Goal: Task Accomplishment & Management: Use online tool/utility

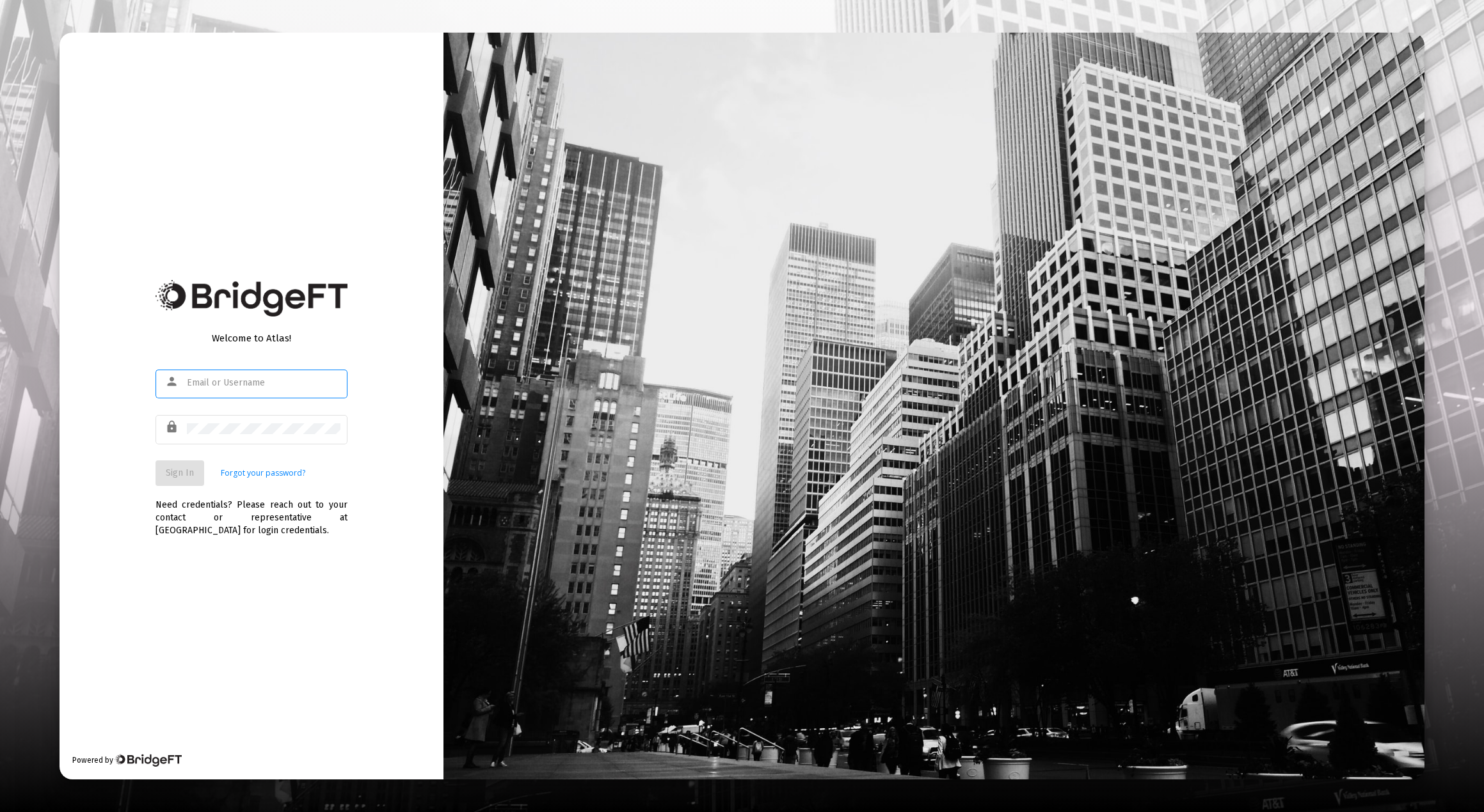
type input "[PERSON_NAME][EMAIL_ADDRESS][DOMAIN_NAME]"
click at [169, 474] on span "Sign In" at bounding box center [179, 473] width 28 height 11
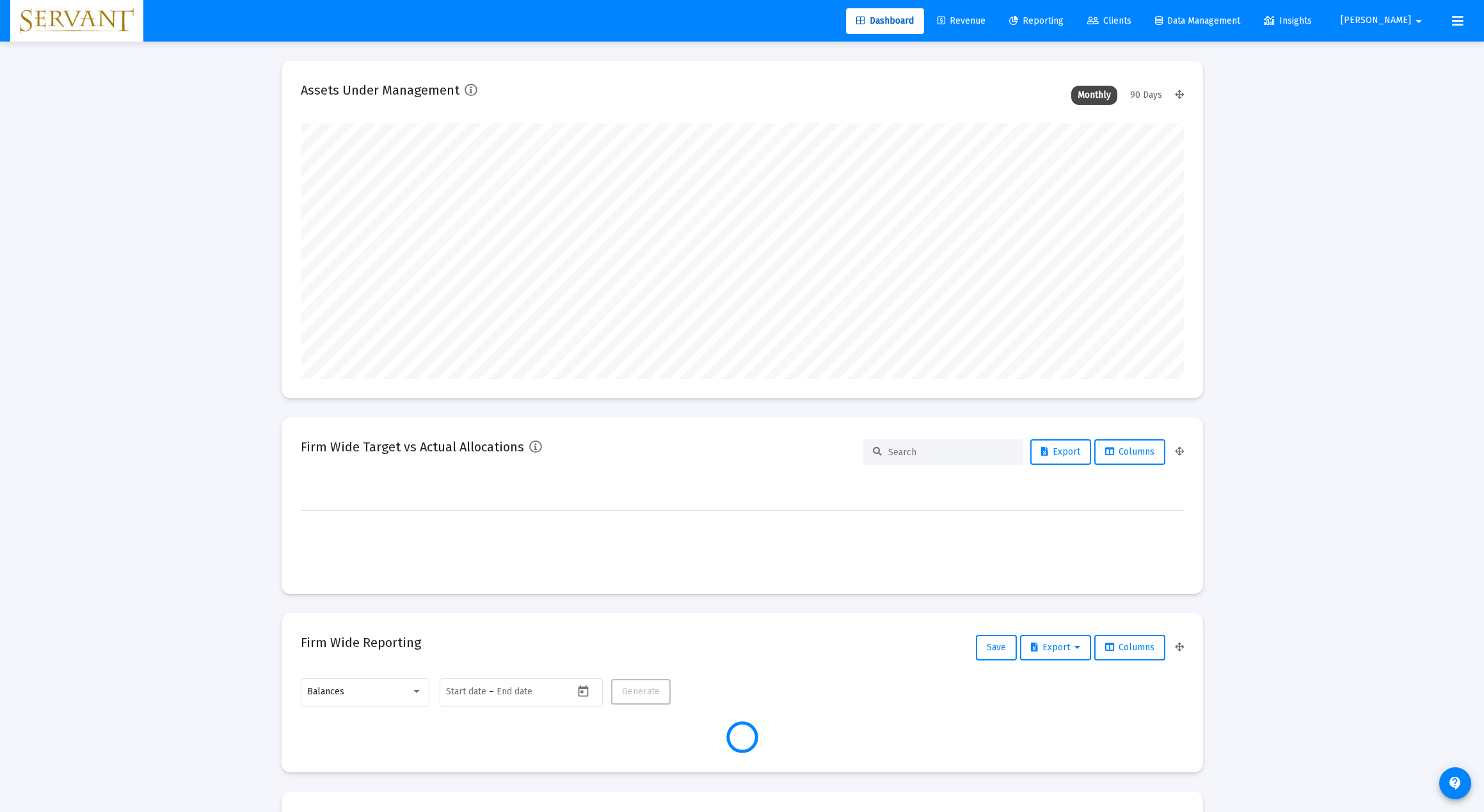
type input "[DATE]"
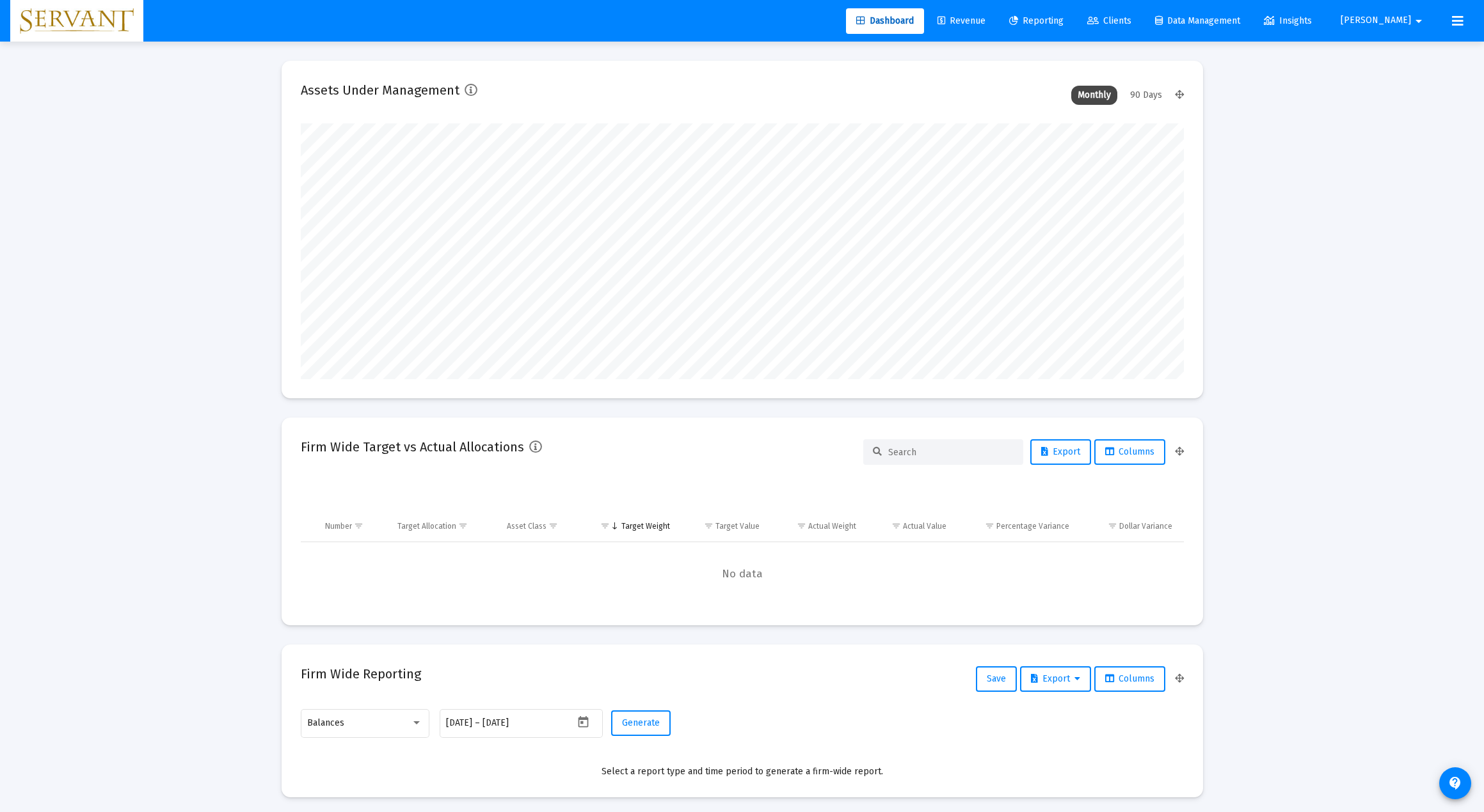
scroll to position [256, 475]
click at [1063, 19] on span "Reporting" at bounding box center [1036, 20] width 55 height 11
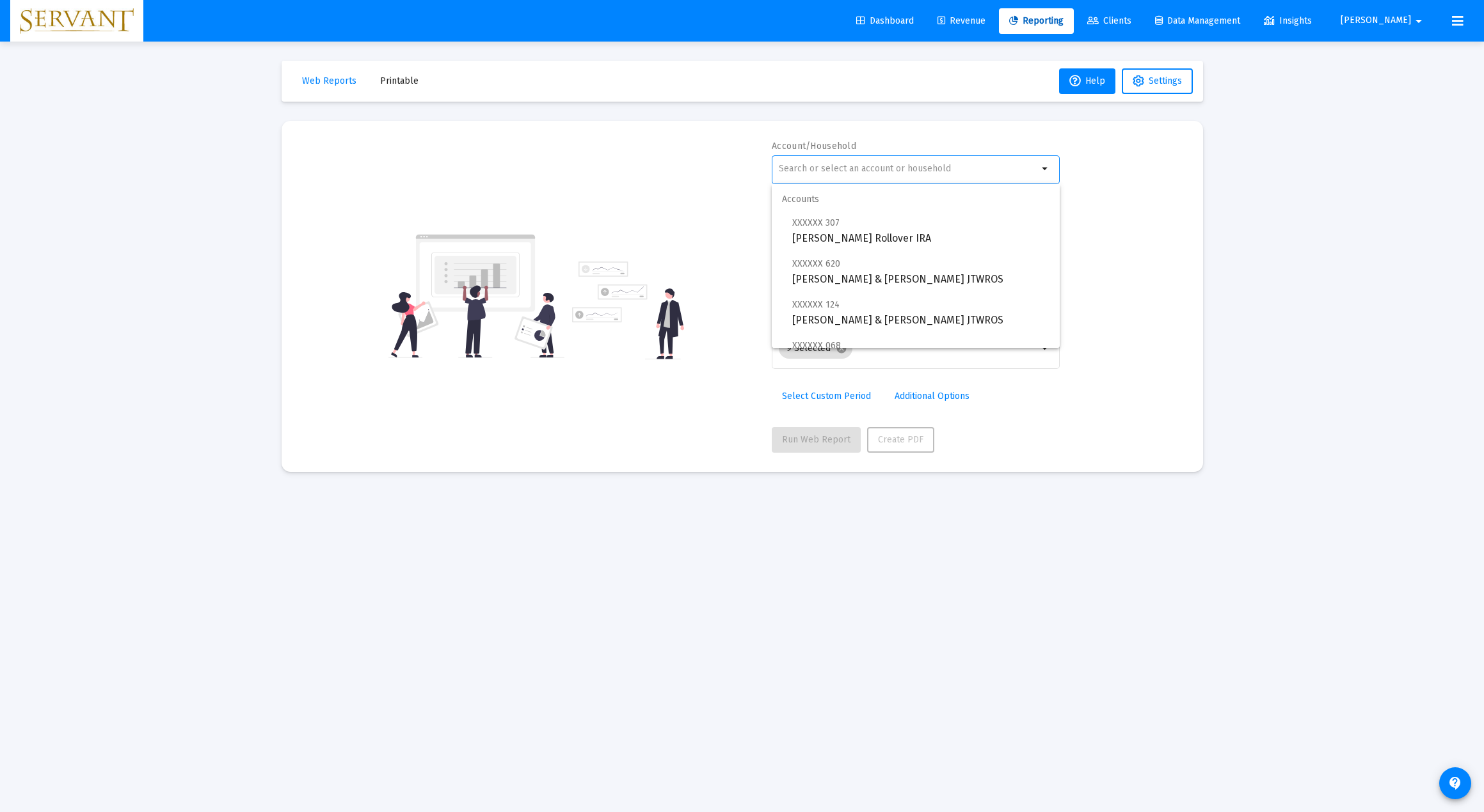
click at [823, 171] on input "text" at bounding box center [908, 169] width 259 height 10
click at [1151, 198] on div "Account/Household arrow_drop_down Report Period 2025 Report Package Advisor Def…" at bounding box center [742, 296] width 883 height 313
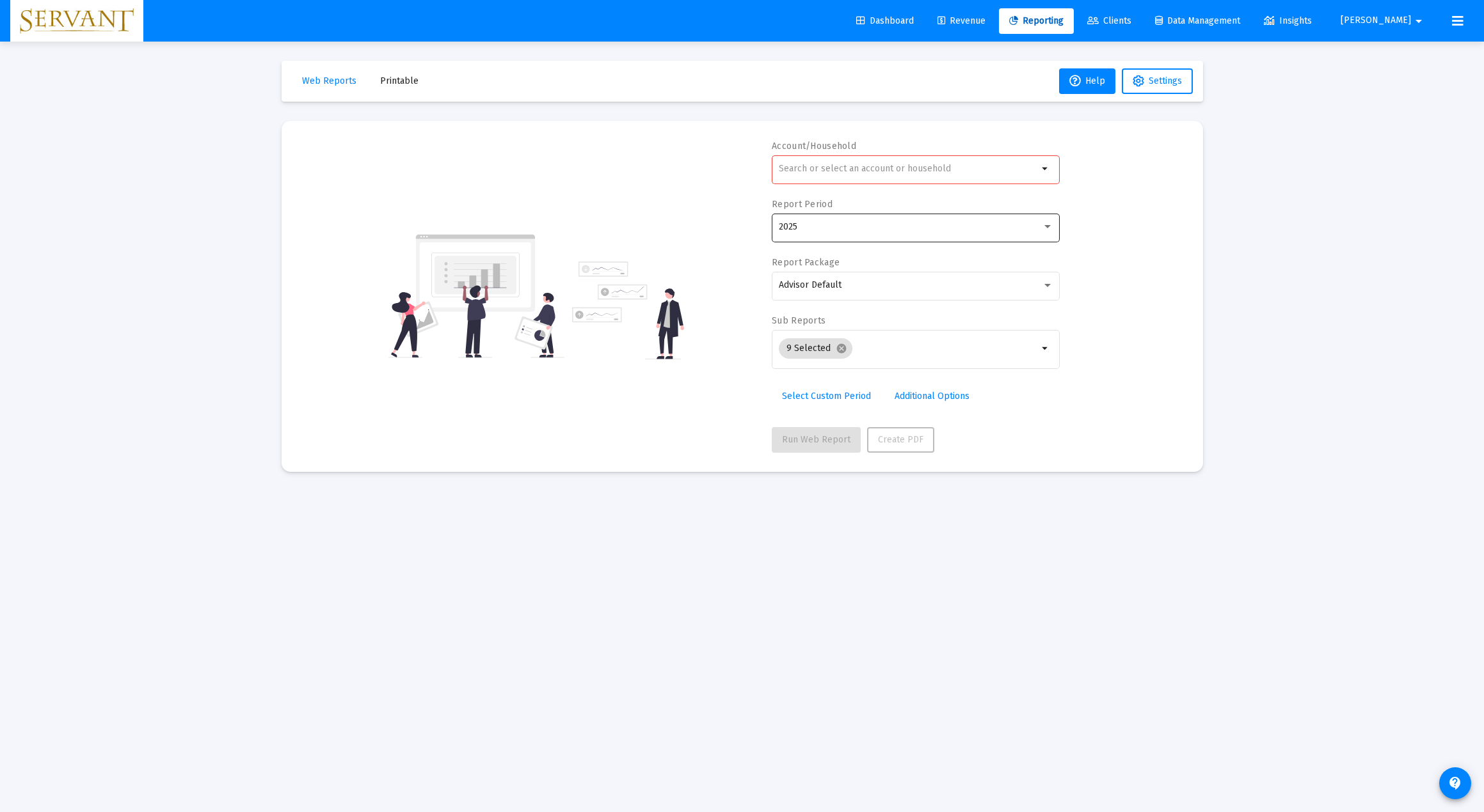
click at [1047, 226] on div at bounding box center [1047, 226] width 6 height 3
click at [837, 198] on span "Last 12 Months" at bounding box center [911, 200] width 265 height 27
click at [807, 170] on input "text" at bounding box center [908, 169] width 259 height 10
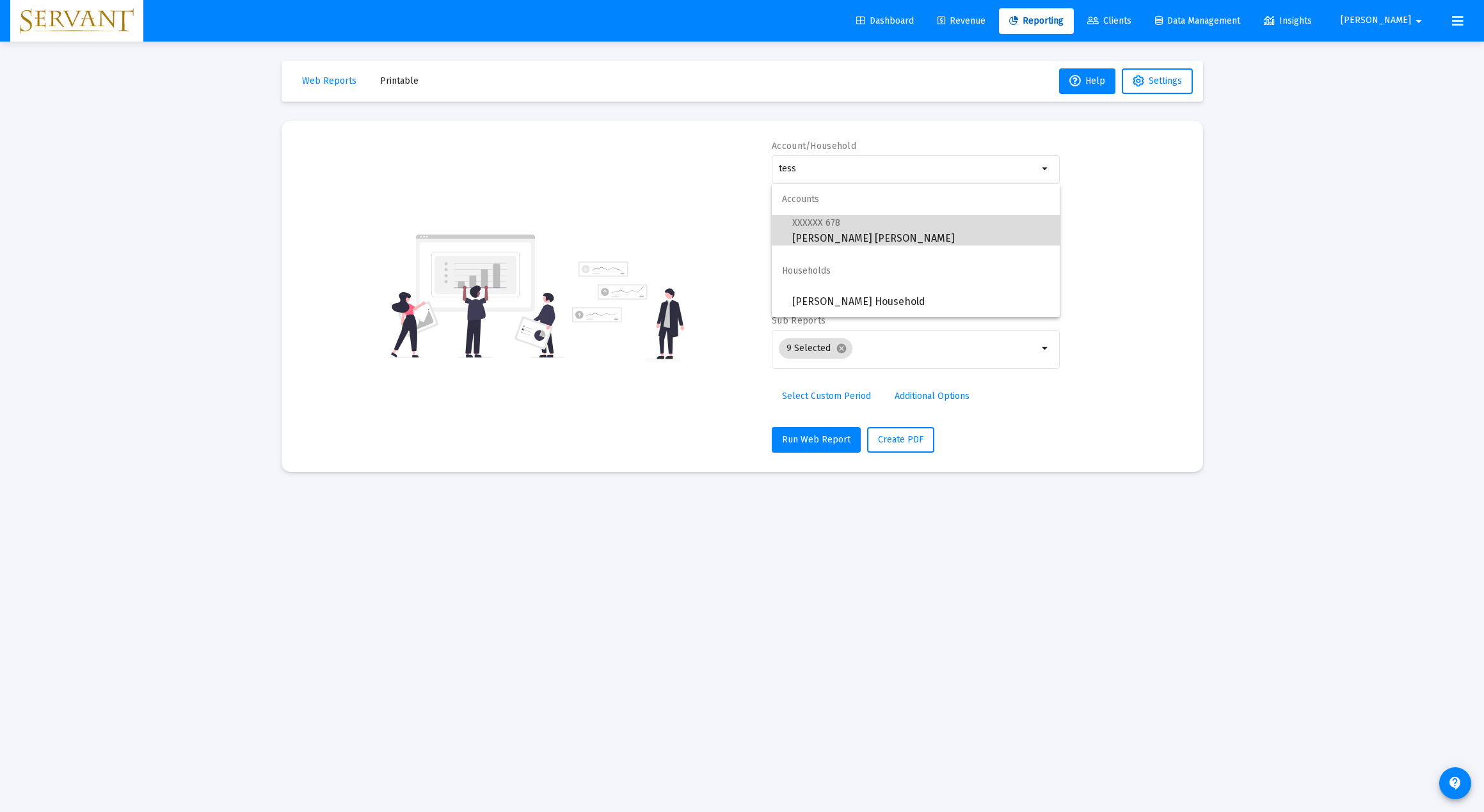
click at [834, 228] on span "XXXXXX 678" at bounding box center [816, 223] width 48 height 11
type input "[PERSON_NAME] [PERSON_NAME]"
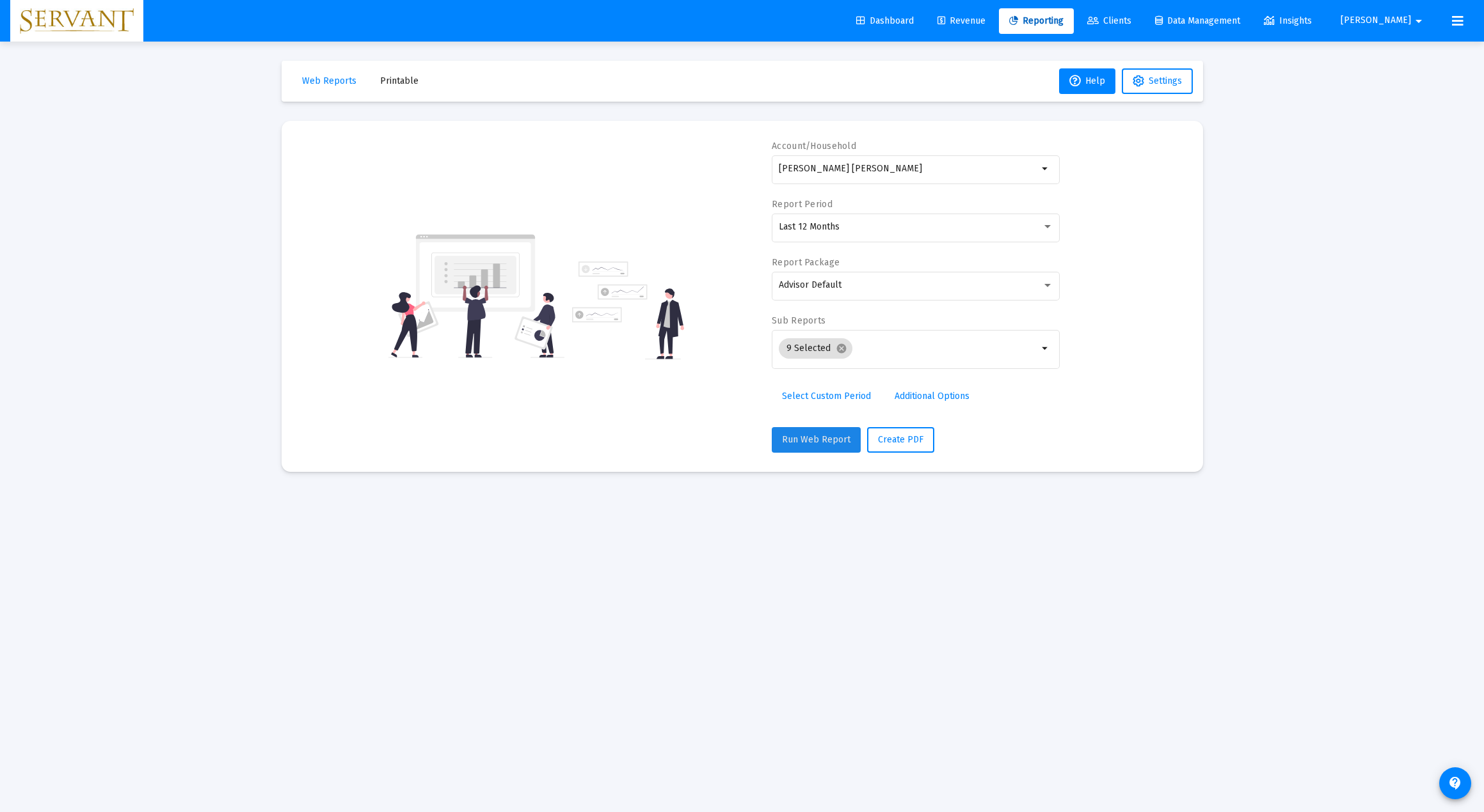
click at [825, 443] on span "Run Web Report" at bounding box center [815, 439] width 68 height 11
select select "View all"
